Goal: Task Accomplishment & Management: Use online tool/utility

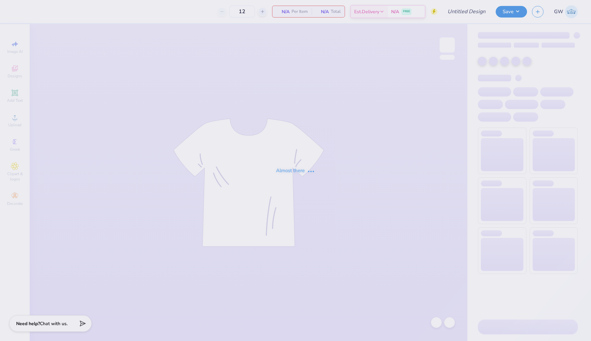
type input "Chi Omega Navy Tank with White Design Dots Set"
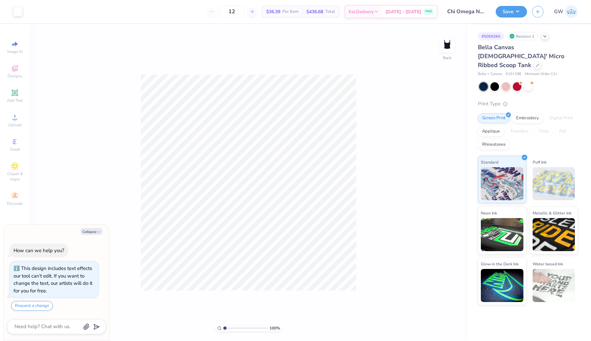
type textarea "x"
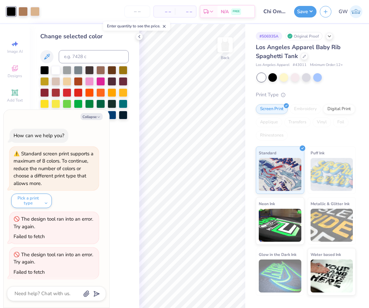
scroll to position [34, 0]
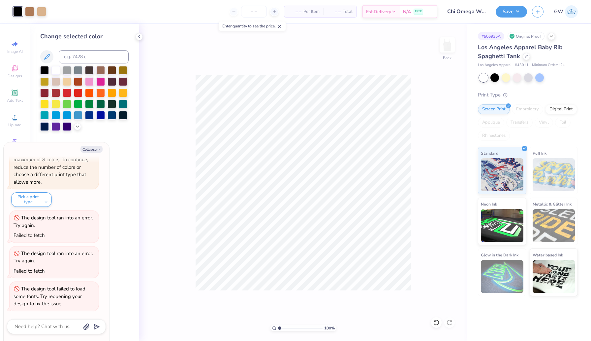
type textarea "x"
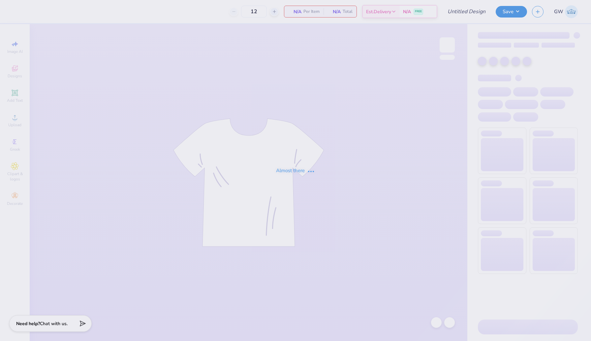
type input "Bid Day Idea White Tank Red & Blue Phi Mu"
type input "50"
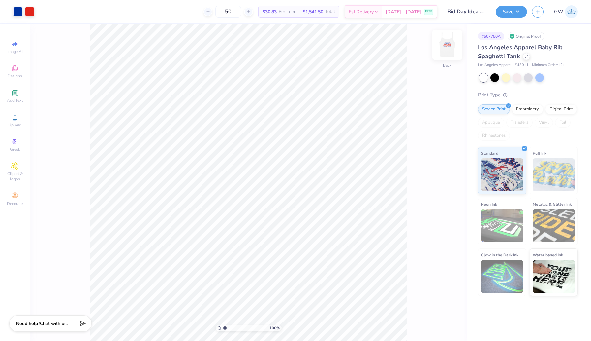
click at [450, 47] on img at bounding box center [447, 45] width 26 height 26
type input "1.18"
click at [291, 194] on li "Copy" at bounding box center [291, 190] width 52 height 13
click at [453, 47] on img at bounding box center [447, 45] width 26 height 26
click at [526, 58] on div at bounding box center [526, 55] width 7 height 7
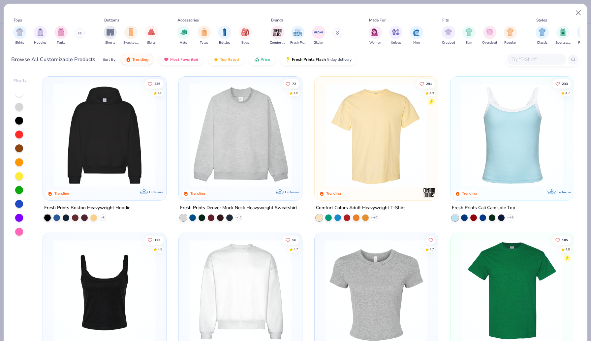
click at [515, 60] on input "text" at bounding box center [536, 59] width 51 height 8
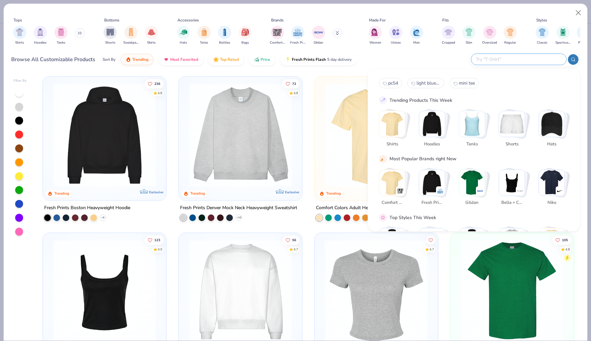
paste input "43005"
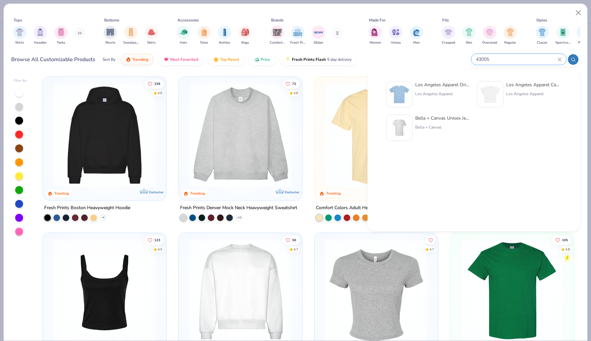
type input "43005"
click at [435, 89] on div "Los Angeles Apparel Original Baby Rib Tee Los Angeles Apparel" at bounding box center [442, 94] width 55 height 26
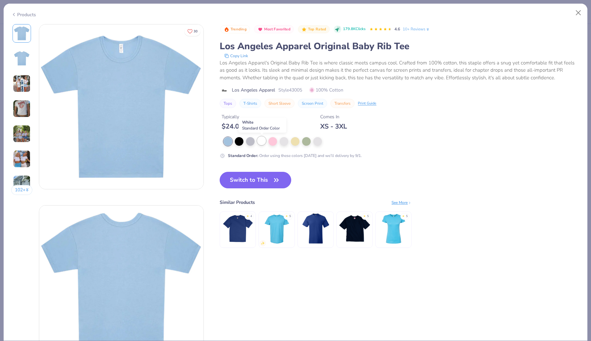
click at [263, 143] on div at bounding box center [261, 140] width 9 height 9
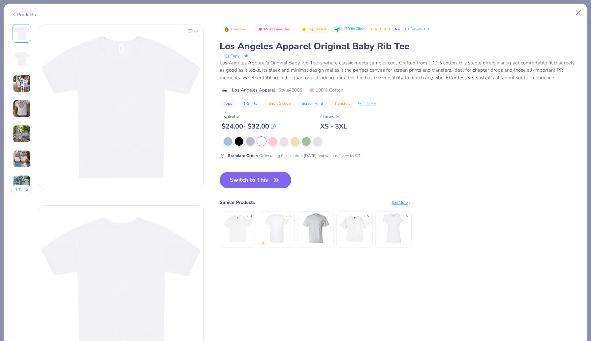
click at [259, 179] on button "Switch to This" at bounding box center [256, 180] width 72 height 16
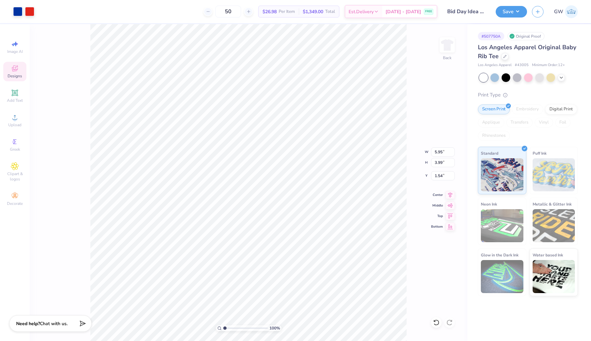
type input "1.54"
type input "6.40"
type input "4.30"
type input "6.73"
type input "4.52"
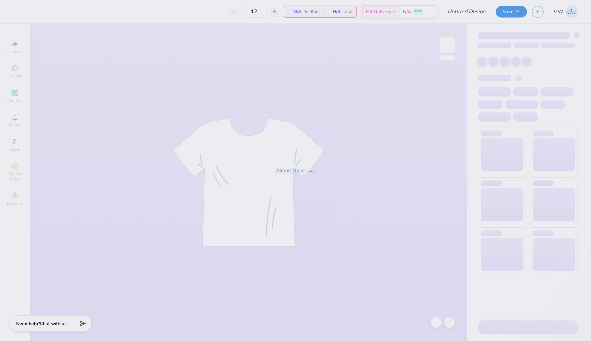
type input "Bid Day Idea Blue Baby Tee Red Font Phi Mu"
type input "50"
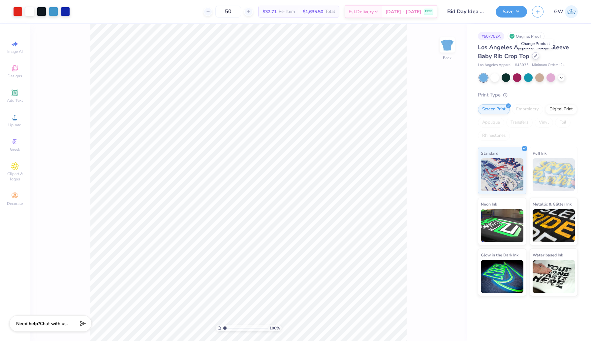
click at [535, 57] on icon at bounding box center [535, 55] width 3 height 3
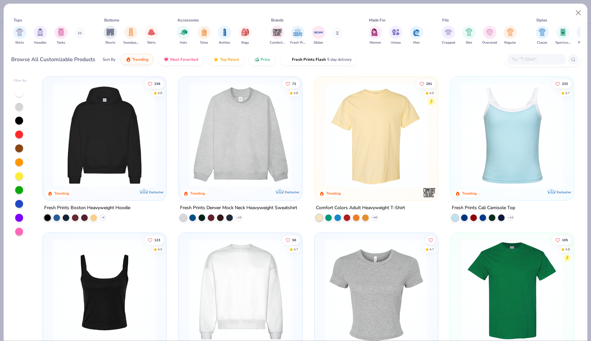
click at [548, 57] on input "text" at bounding box center [536, 59] width 51 height 8
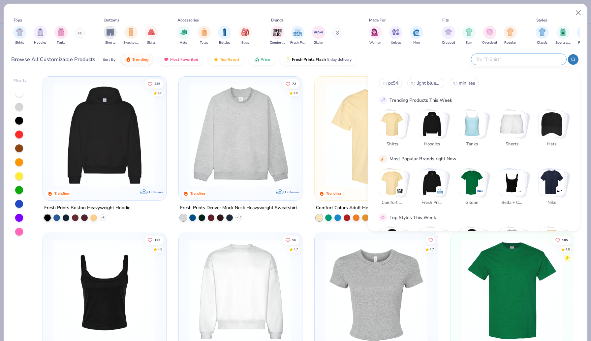
paste input "43005"
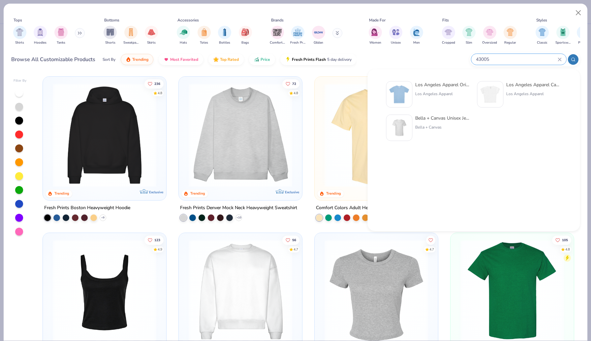
type input "43005"
click at [424, 94] on div "Los Angeles Apparel" at bounding box center [442, 94] width 55 height 6
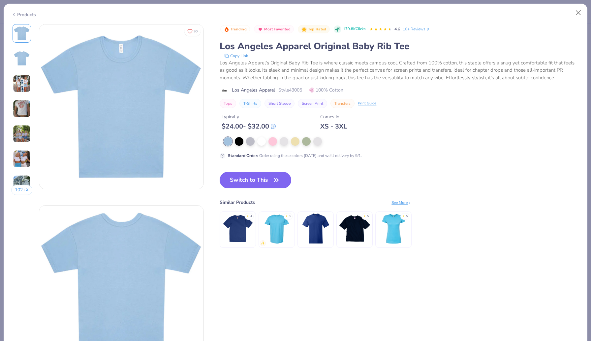
click at [259, 177] on button "Switch to This" at bounding box center [256, 180] width 72 height 16
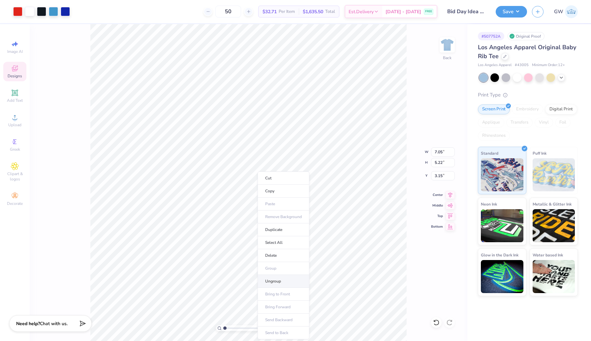
click at [279, 281] on li "Ungroup" at bounding box center [284, 281] width 52 height 13
click at [272, 252] on li "Group" at bounding box center [276, 255] width 52 height 13
type input "2.85"
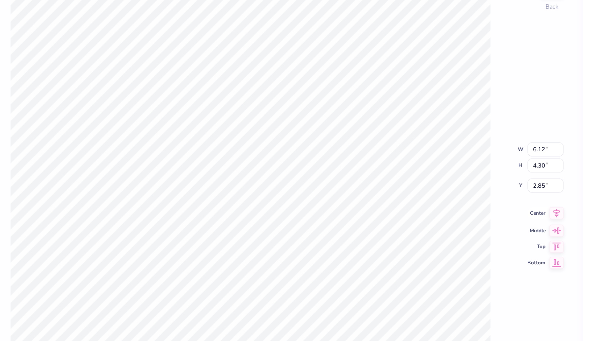
click at [448, 193] on icon at bounding box center [450, 194] width 9 height 8
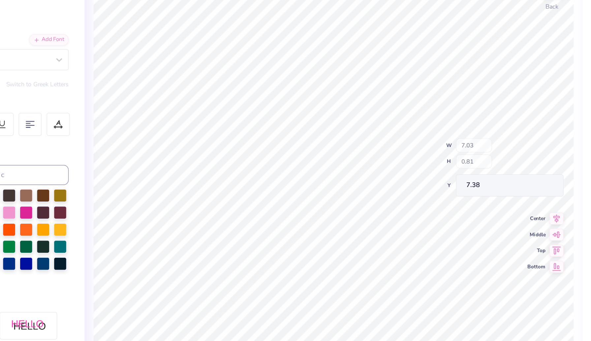
type input "7.38"
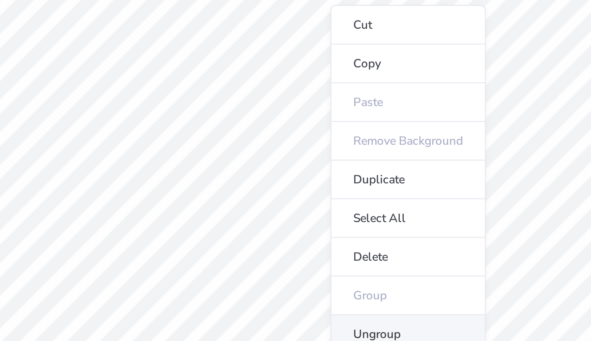
click at [306, 200] on li "Ungroup" at bounding box center [318, 203] width 52 height 13
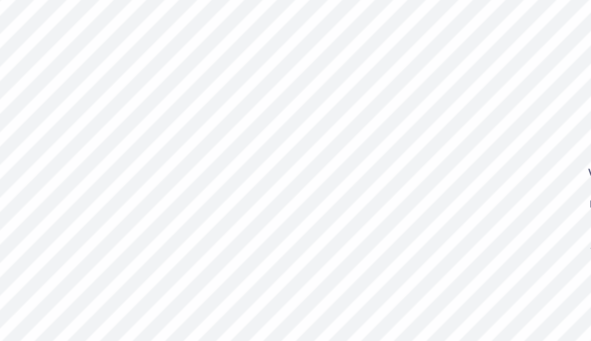
type input "3.36"
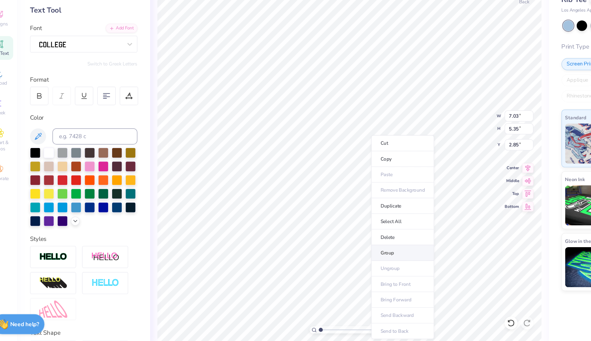
click at [339, 262] on li "Group" at bounding box center [347, 264] width 52 height 13
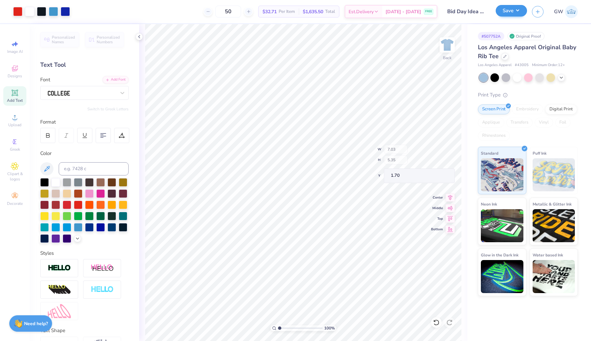
type input "1.70"
click at [517, 12] on button "Save" at bounding box center [511, 11] width 31 height 12
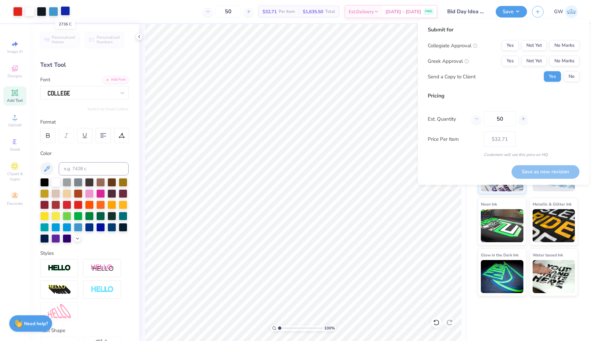
click at [68, 11] on div at bounding box center [65, 10] width 9 height 9
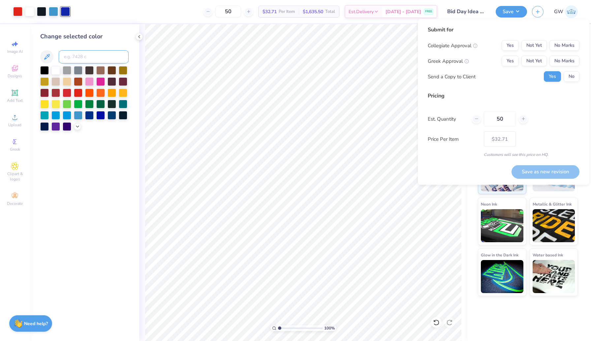
click at [78, 56] on input at bounding box center [94, 56] width 70 height 13
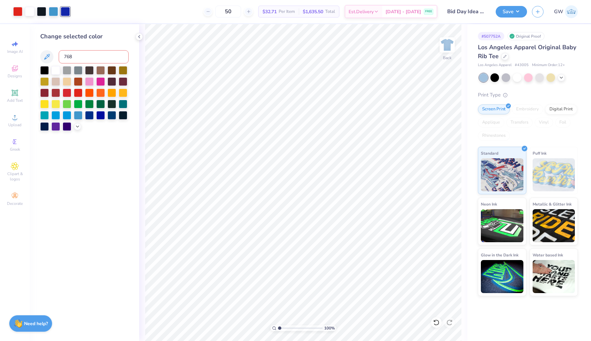
type input "7688"
click at [78, 58] on input at bounding box center [94, 56] width 70 height 13
click at [521, 13] on button "Save" at bounding box center [511, 11] width 31 height 12
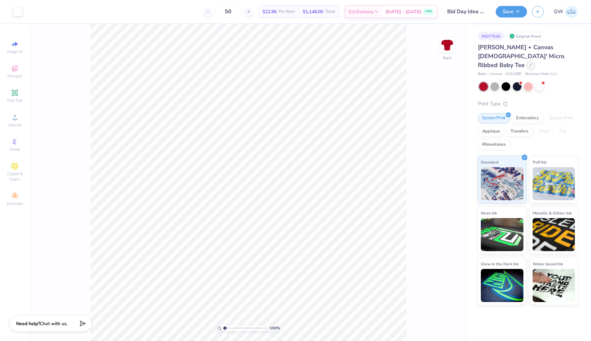
click at [528, 61] on div at bounding box center [531, 64] width 7 height 7
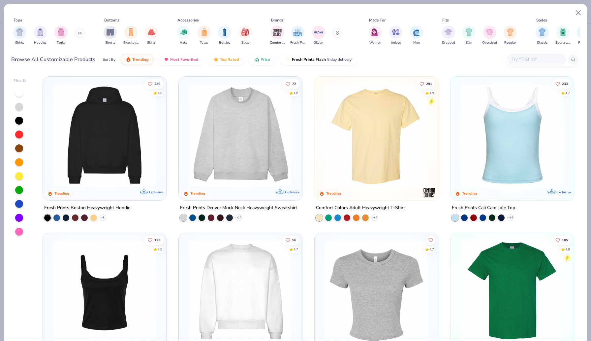
click at [536, 60] on input "text" at bounding box center [536, 59] width 51 height 8
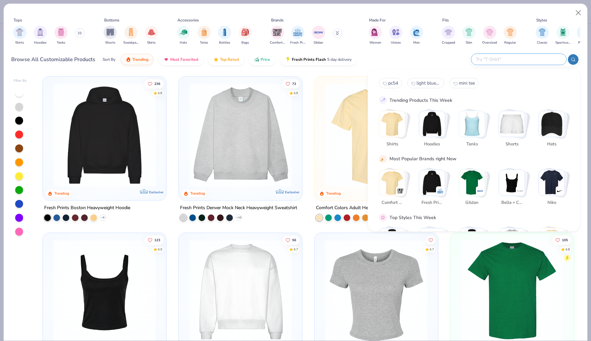
paste input "43005"
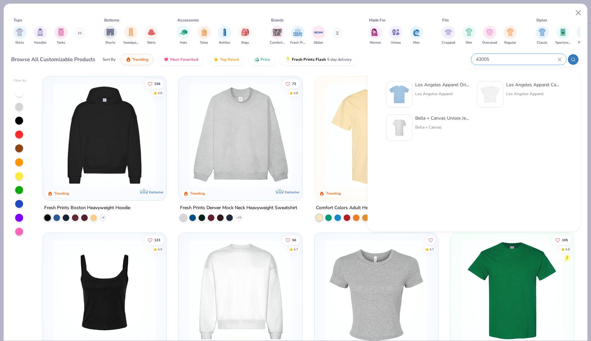
type input "43005"
click at [457, 88] on div "Los Angeles Apparel Original Baby Rib Tee Los Angeles Apparel" at bounding box center [442, 94] width 55 height 26
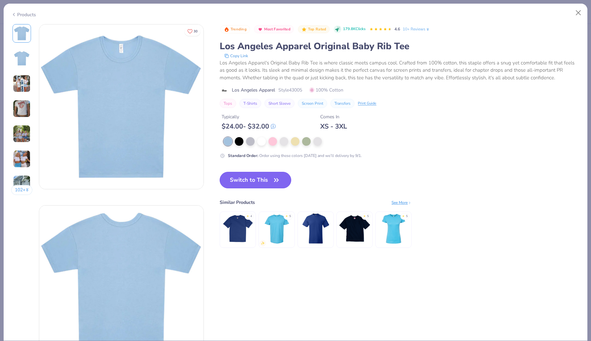
click at [251, 180] on button "Switch to This" at bounding box center [256, 180] width 72 height 16
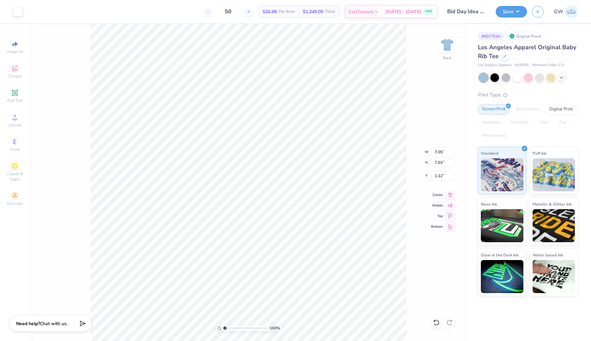
type input "1.12"
click at [14, 9] on div at bounding box center [17, 10] width 9 height 9
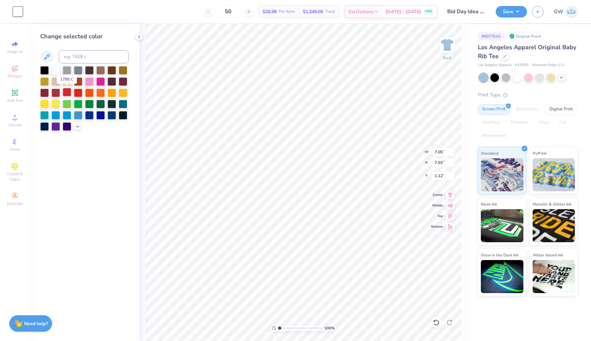
click at [69, 92] on div at bounding box center [67, 92] width 9 height 9
click at [79, 93] on div at bounding box center [78, 92] width 9 height 9
click at [517, 76] on div at bounding box center [517, 77] width 9 height 9
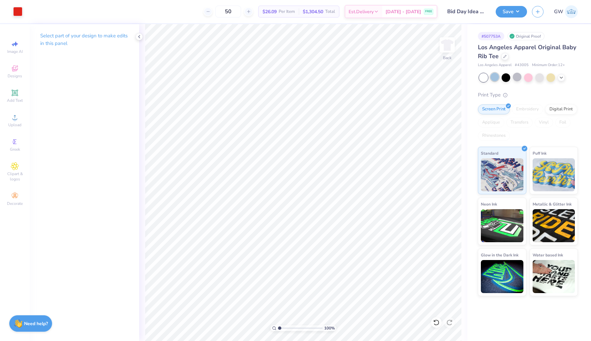
click at [496, 78] on div at bounding box center [495, 77] width 9 height 9
click at [17, 9] on div at bounding box center [17, 10] width 9 height 9
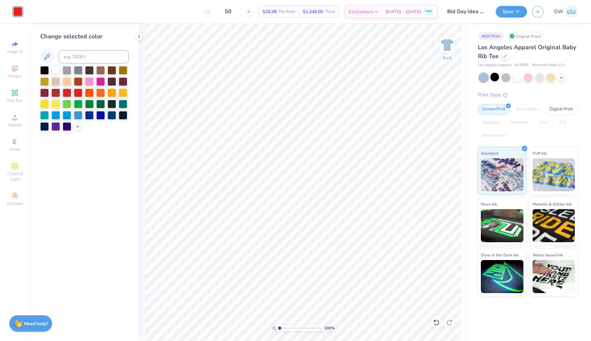
click at [58, 71] on div at bounding box center [55, 69] width 9 height 9
click at [505, 12] on button "Save" at bounding box center [511, 11] width 31 height 12
